Goal: Download file/media

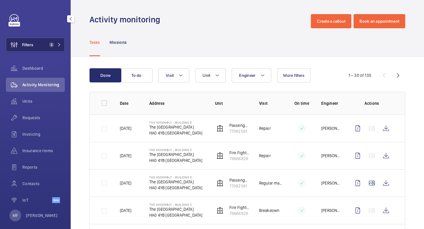
click at [51, 42] on button "Filters 2" at bounding box center [35, 45] width 59 height 14
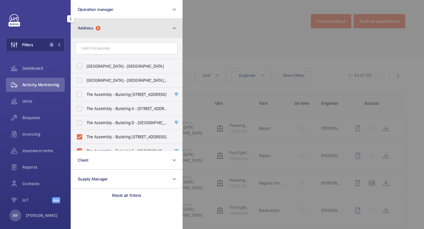
click at [115, 29] on button "Address 2" at bounding box center [127, 28] width 112 height 19
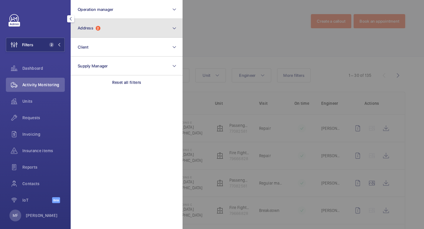
click at [131, 26] on button "Address 2" at bounding box center [127, 28] width 112 height 19
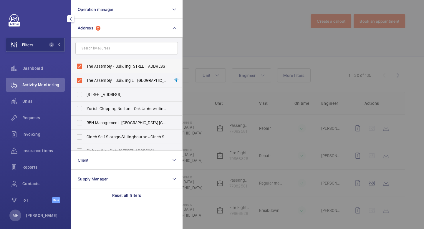
click at [120, 71] on label "The Assembly - Building [STREET_ADDRESS]" at bounding box center [122, 66] width 102 height 14
click at [85, 71] on input "The Assembly - Building [STREET_ADDRESS]" at bounding box center [80, 66] width 12 height 12
checkbox input "false"
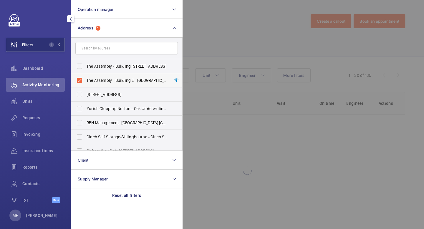
click at [120, 77] on span "The Assembly - Building E - [GEOGRAPHIC_DATA][STREET_ADDRESS]" at bounding box center [127, 80] width 81 height 6
click at [85, 77] on input "The Assembly - Building E - [GEOGRAPHIC_DATA][STREET_ADDRESS]" at bounding box center [80, 80] width 12 height 12
checkbox input "false"
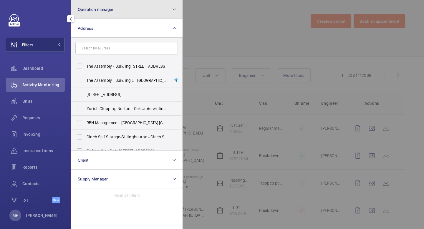
click at [116, 14] on button "Operation manager" at bounding box center [127, 9] width 112 height 19
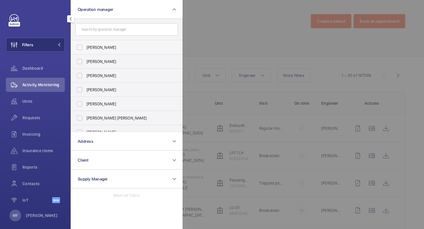
click at [99, 49] on span "[PERSON_NAME]" at bounding box center [127, 47] width 81 height 6
click at [85, 49] on input "[PERSON_NAME]" at bounding box center [80, 48] width 12 height 12
checkbox input "true"
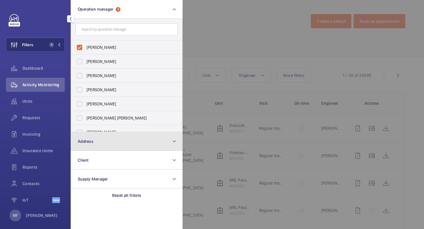
click at [107, 142] on button "Address" at bounding box center [127, 141] width 112 height 19
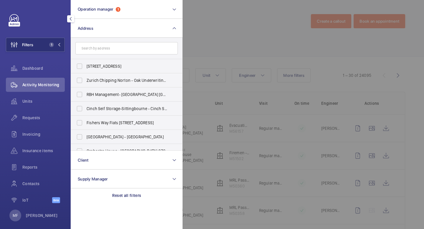
click at [111, 49] on input "text" at bounding box center [126, 48] width 102 height 12
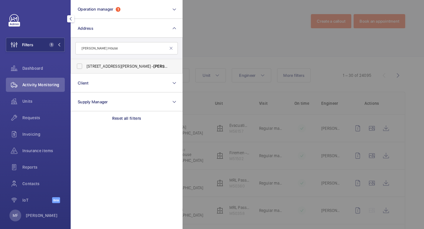
type input "[PERSON_NAME] House"
click at [106, 67] on span "[STREET_ADDRESS][PERSON_NAME][PERSON_NAME]" at bounding box center [127, 66] width 81 height 6
click at [85, 67] on input "[STREET_ADDRESS][PERSON_NAME][PERSON_NAME]" at bounding box center [80, 66] width 12 height 12
checkbox input "true"
click at [58, 45] on mat-icon at bounding box center [59, 45] width 4 height 4
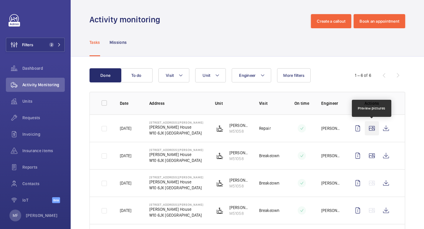
click at [371, 128] on wm-front-icon-button at bounding box center [372, 128] width 14 height 14
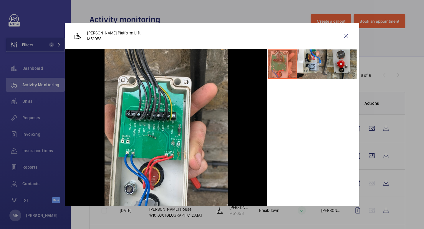
click at [346, 64] on li at bounding box center [341, 63] width 29 height 29
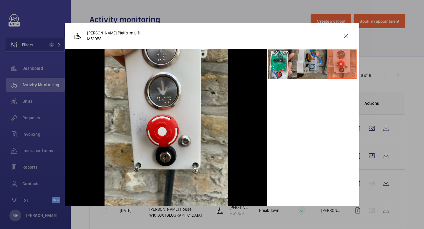
click at [314, 62] on li at bounding box center [311, 63] width 29 height 29
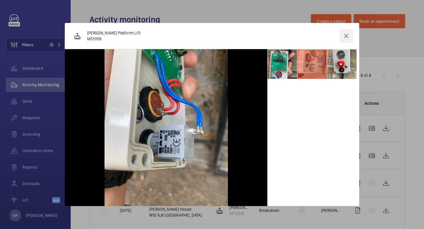
click at [346, 38] on wm-front-icon-button at bounding box center [346, 36] width 14 height 14
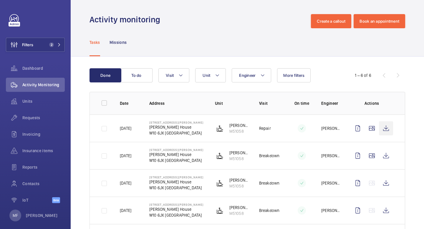
click at [387, 130] on wm-front-icon-button at bounding box center [386, 128] width 14 height 14
